Goal: Book appointment/travel/reservation

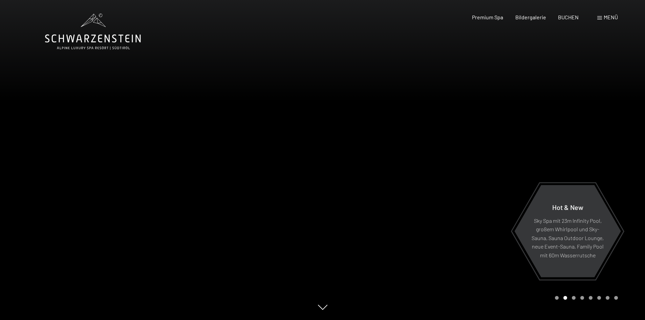
click at [460, 120] on div at bounding box center [484, 160] width 323 height 320
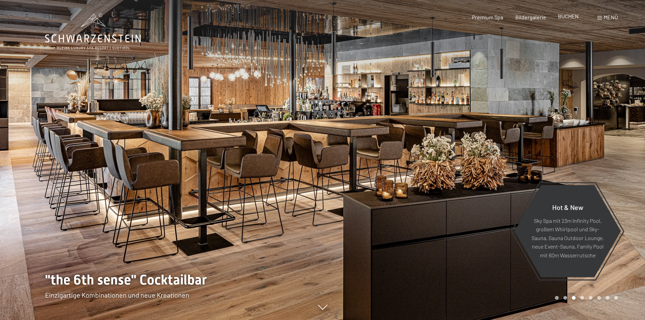
click at [571, 18] on span "BUCHEN" at bounding box center [568, 16] width 21 height 6
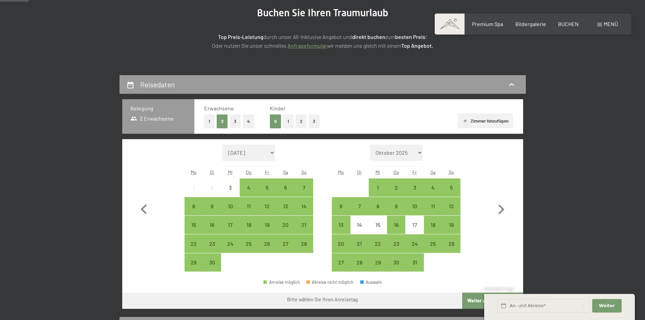
scroll to position [102, 0]
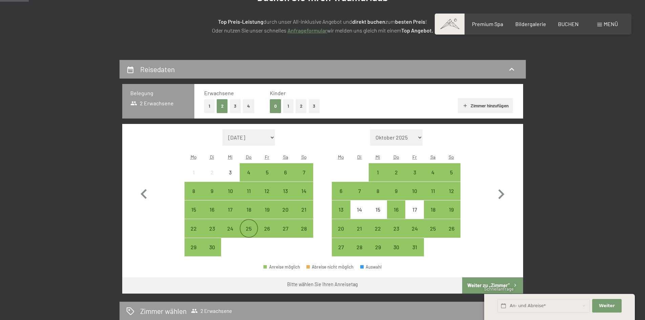
click at [248, 230] on div "25" at bounding box center [248, 234] width 17 height 17
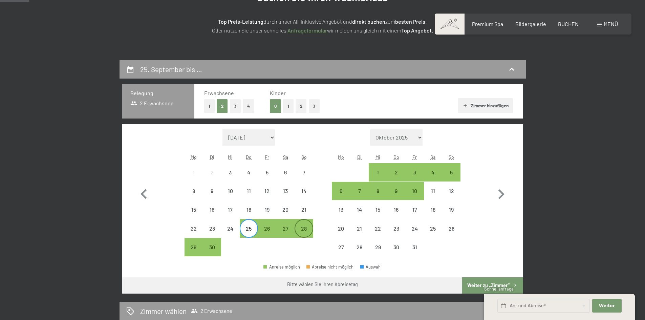
click at [305, 231] on div "28" at bounding box center [303, 234] width 17 height 17
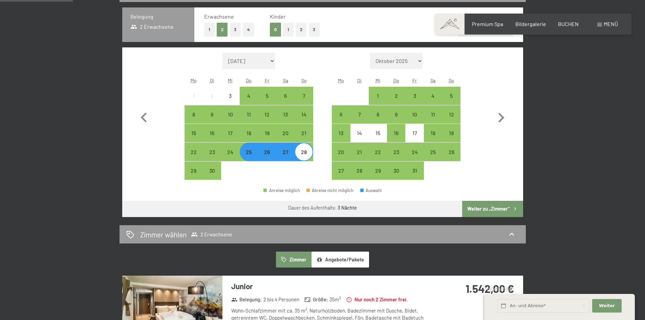
scroll to position [203, 0]
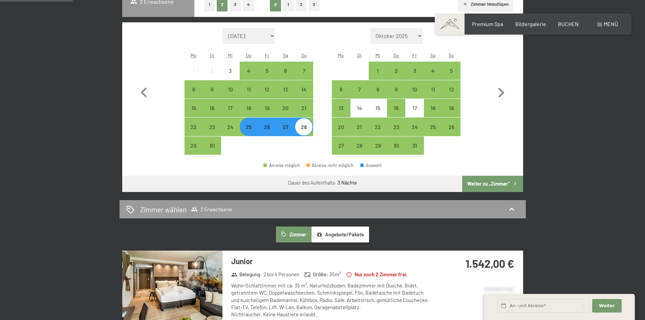
click at [490, 186] on button "Weiter zu „Zimmer“" at bounding box center [492, 184] width 61 height 16
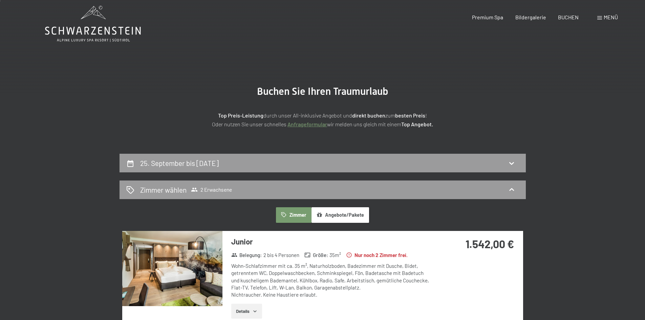
scroll to position [0, 0]
